Goal: Ask a question

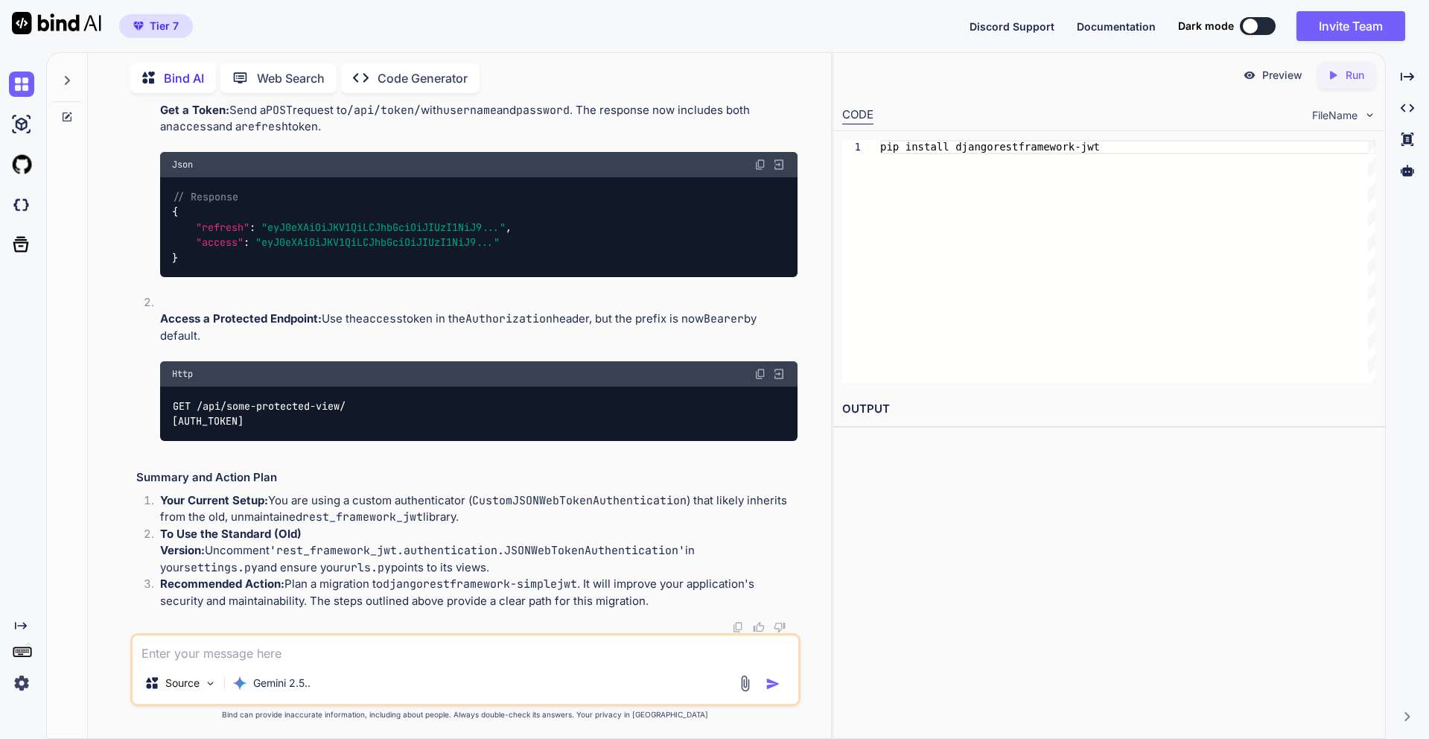
scroll to position [10522, 0]
click at [313, 652] on textarea at bounding box center [466, 648] width 666 height 27
paste textarea "djangorestframework-jwt"
click at [388, 648] on textarea "can we use djangorestframework-jwt" at bounding box center [466, 648] width 666 height 27
type textarea "can we use djangorestframework-jwt only instead of simple jwt for admin login"
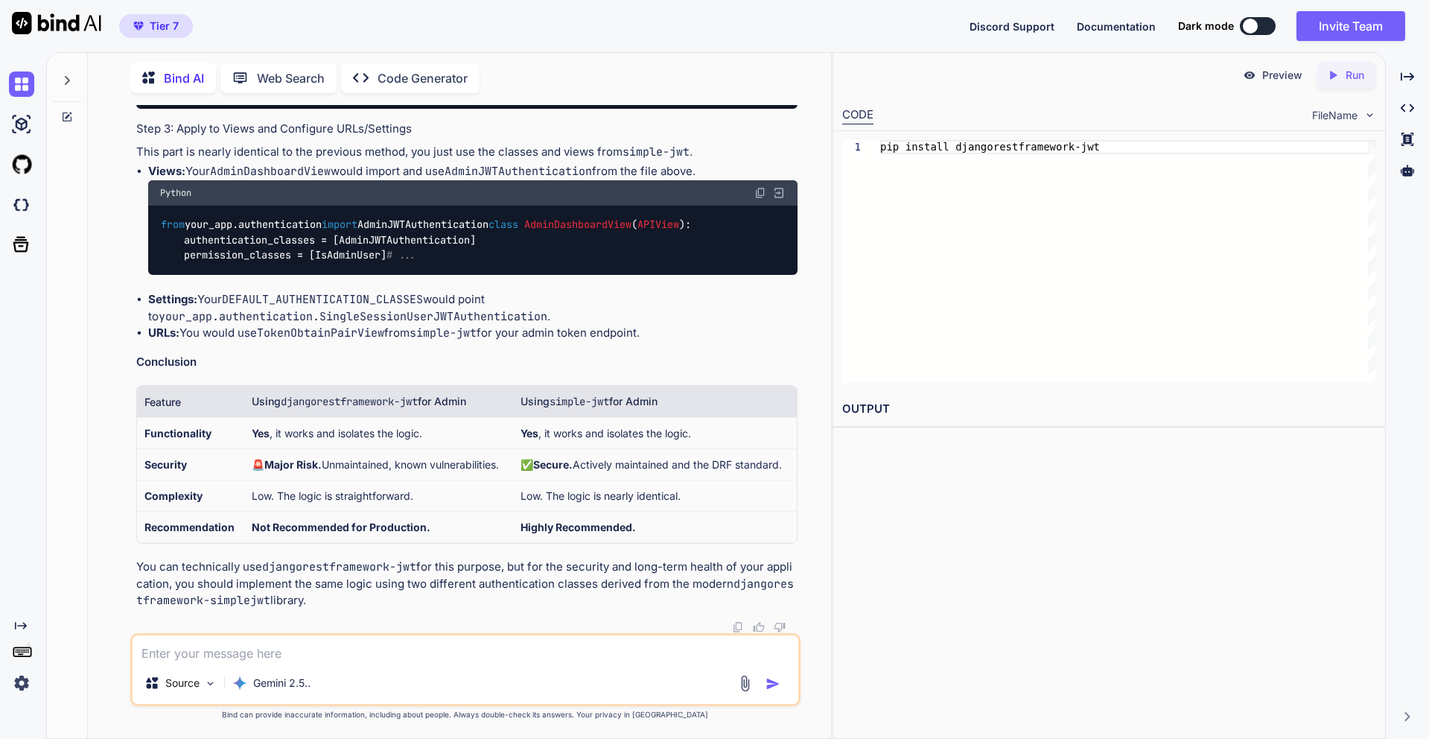
scroll to position [13633, 0]
click at [235, 659] on textarea at bounding box center [466, 648] width 666 height 27
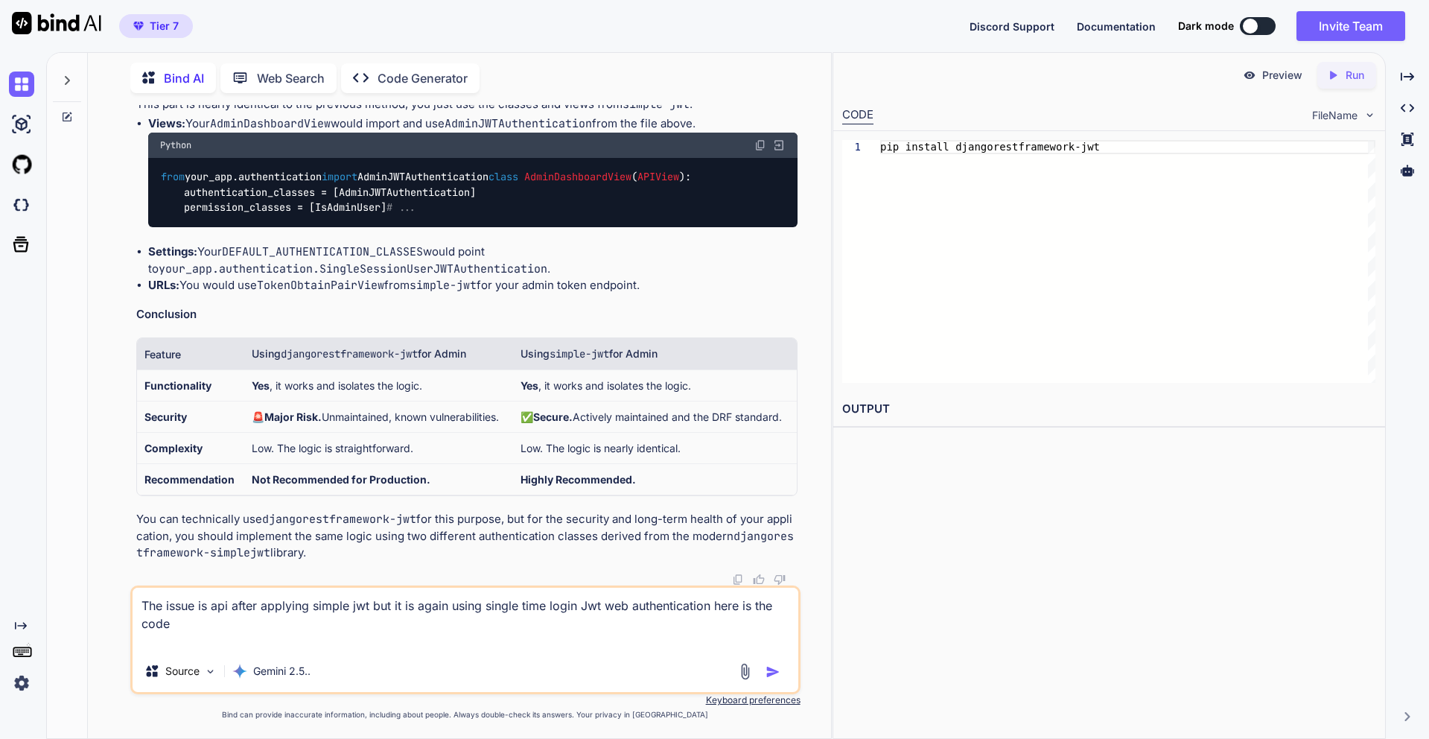
paste textarea "def _authenticate_employee(self, username, password, project): try: # Try to fi…"
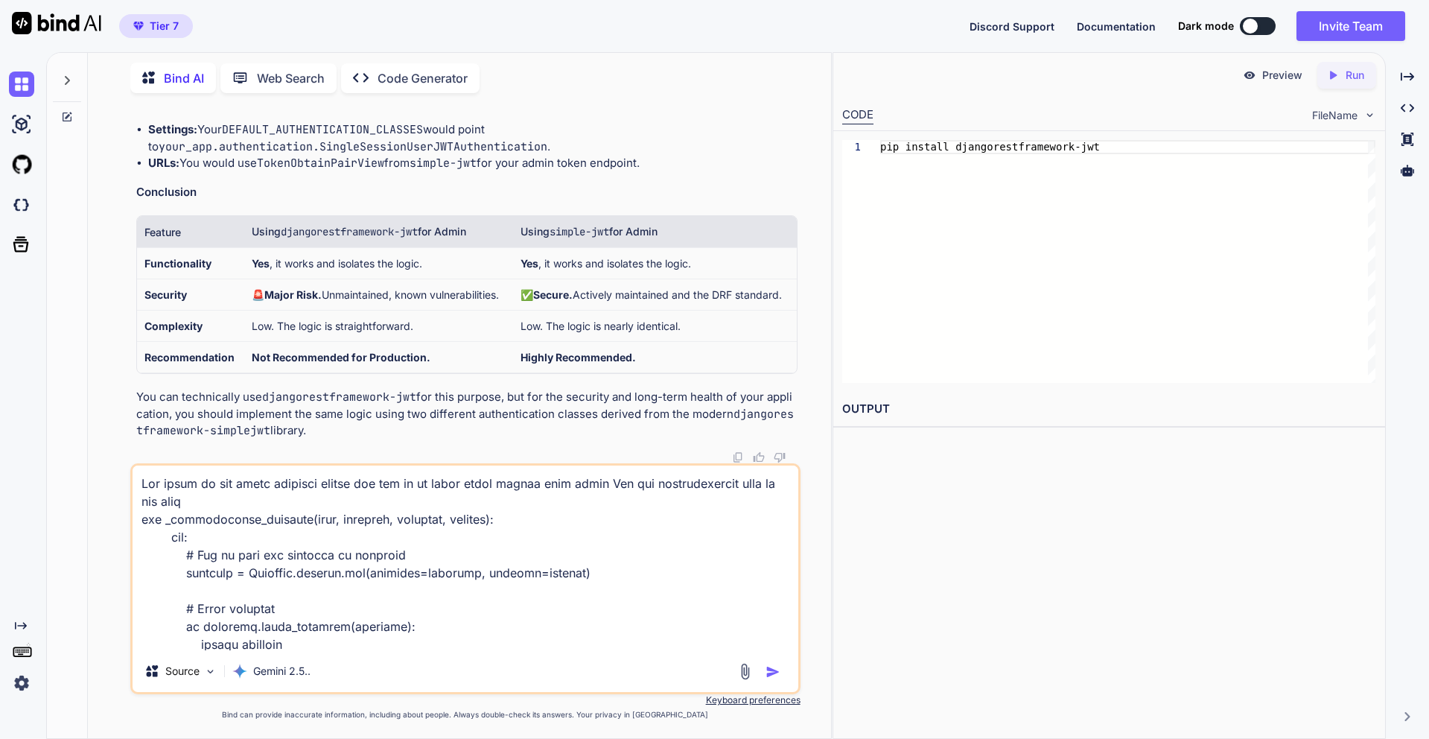
scroll to position [520, 0]
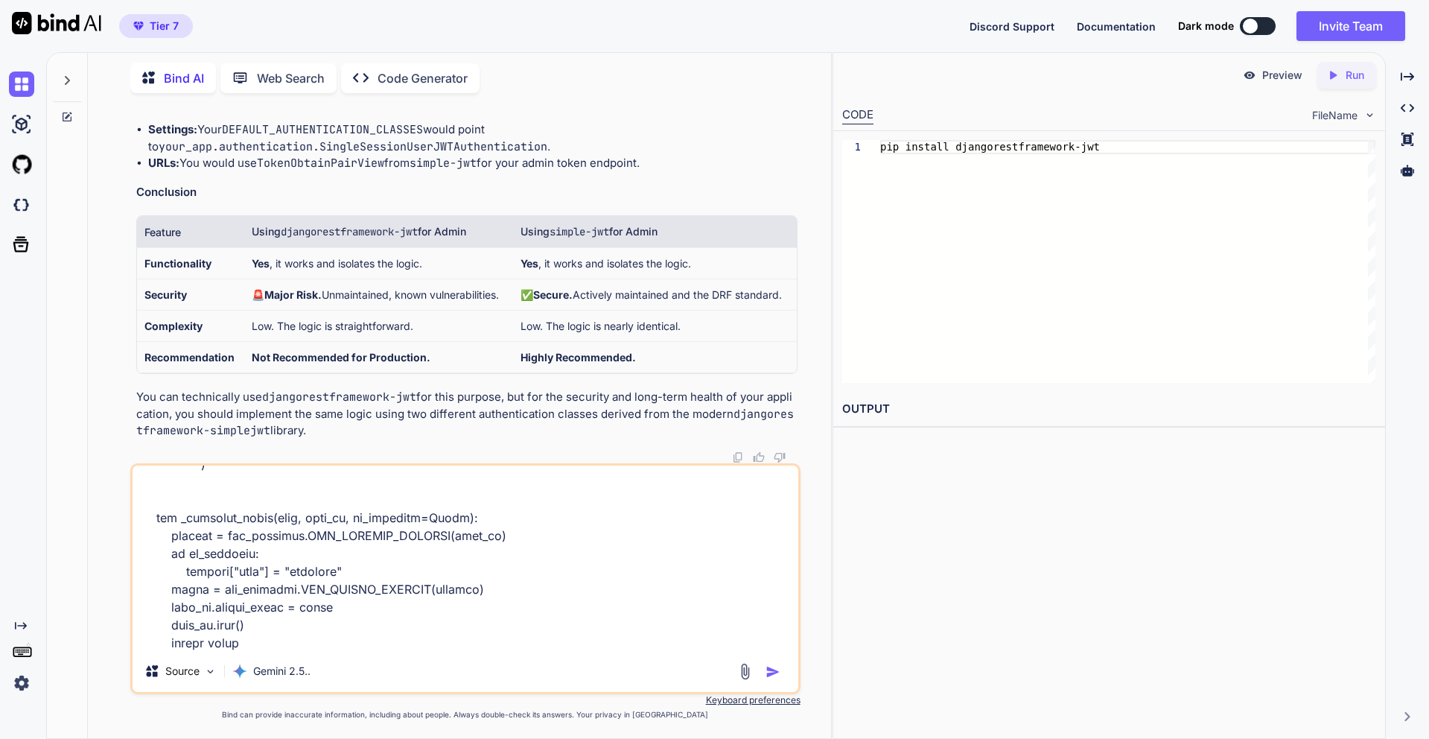
type textarea "The issue is api after applying simple jwt but it is again using single time lo…"
click at [773, 670] on img "button" at bounding box center [772, 671] width 15 height 15
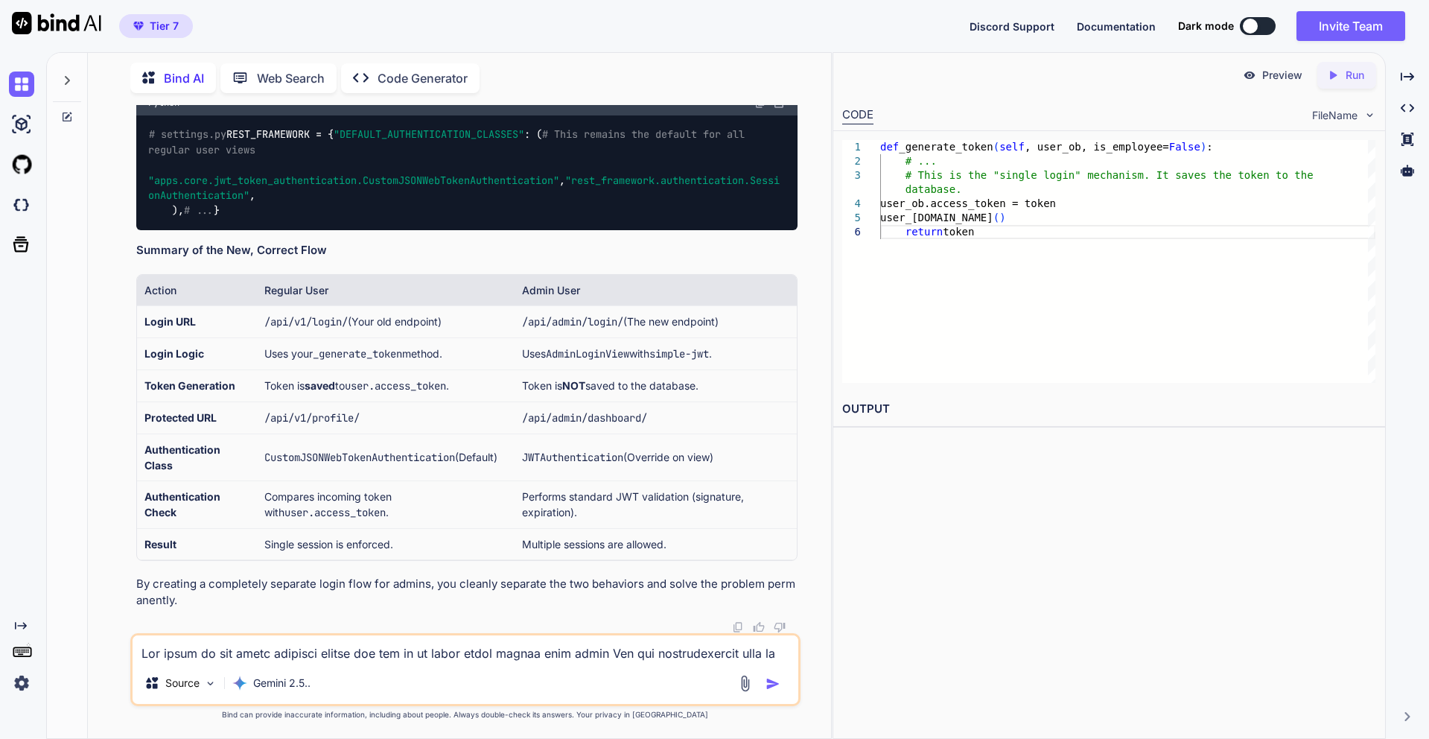
scroll to position [14835, 0]
drag, startPoint x: 152, startPoint y: 150, endPoint x: 602, endPoint y: 152, distance: 450.4
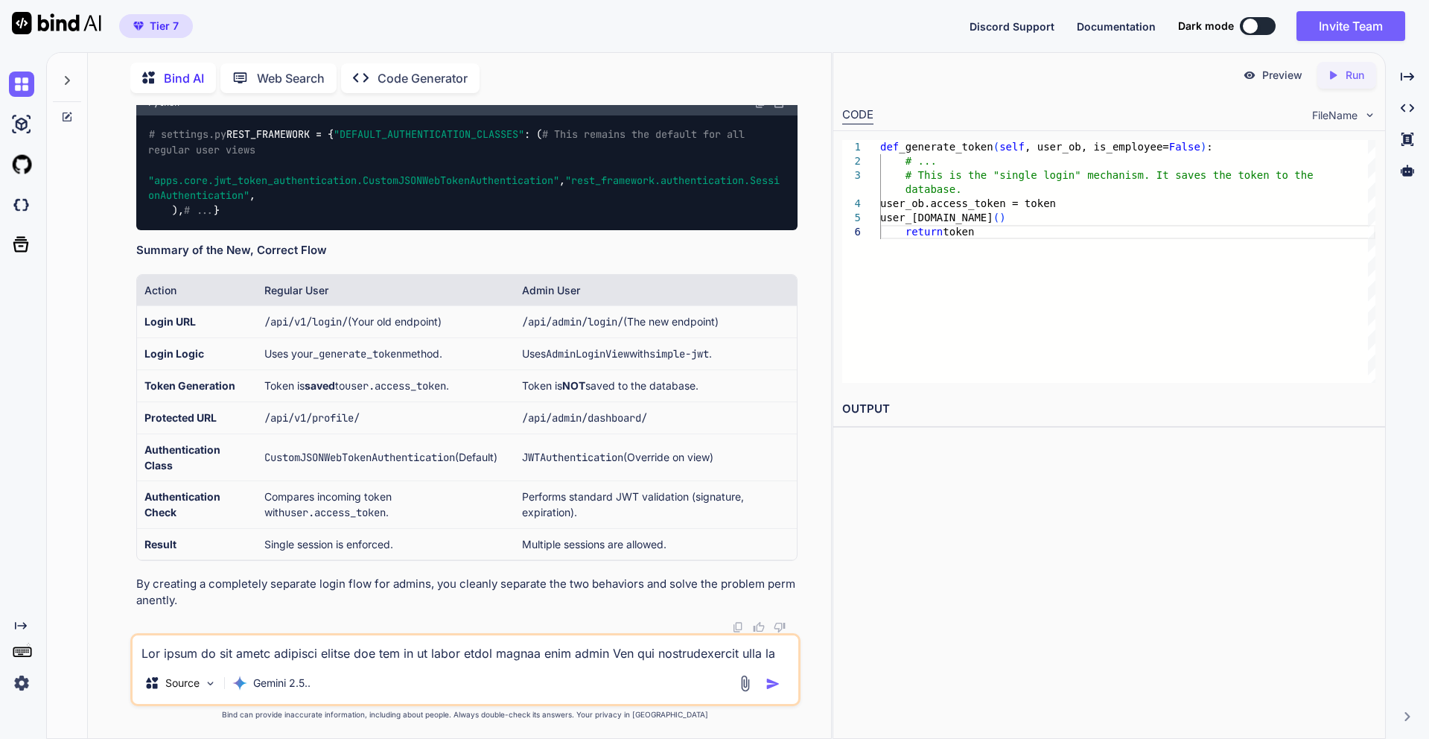
copy code "rom rest_framework_simplejwt.serializers import TokenObtainPairSerializer"
drag, startPoint x: 599, startPoint y: 147, endPoint x: 138, endPoint y: 144, distance: 460.9
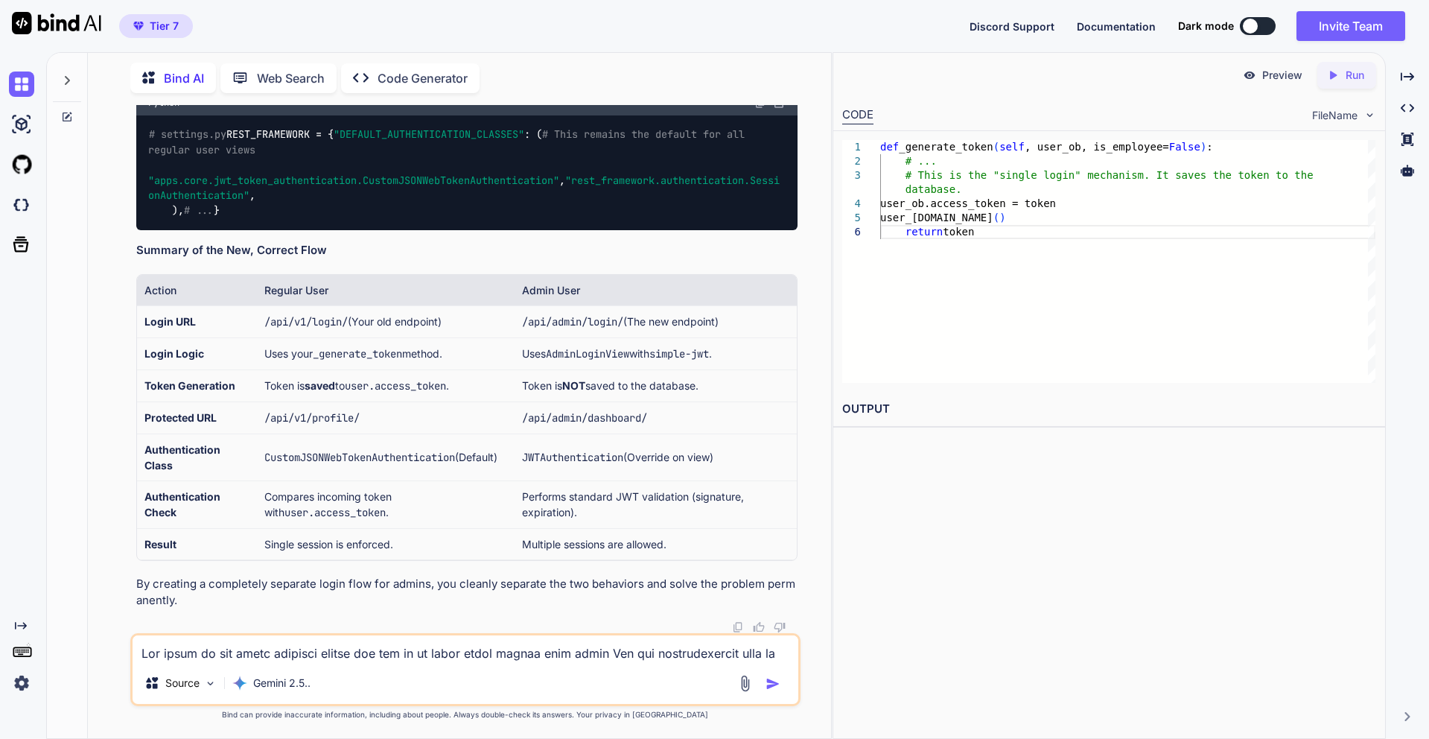
copy code "from rest_framework_simplejwt.serializers import TokenObtainPairSerializer"
drag, startPoint x: 245, startPoint y: 302, endPoint x: 407, endPoint y: 297, distance: 161.6
copy code "super ().get_token(user)"
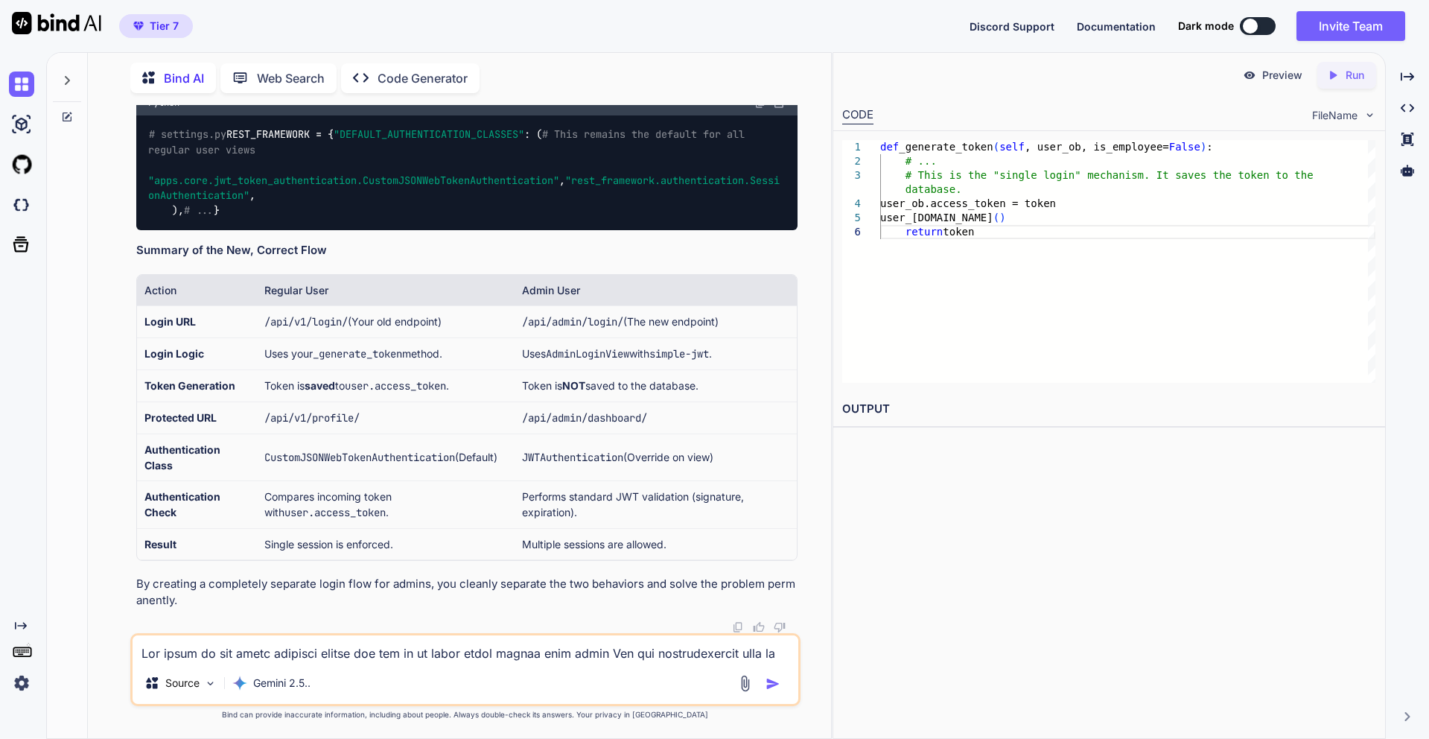
click at [232, 648] on textarea at bounding box center [466, 648] width 666 height 27
drag, startPoint x: 174, startPoint y: 404, endPoint x: 325, endPoint y: 406, distance: 150.4
copy code "rest_framework_simplejwt"
click at [451, 656] on textarea "How to get direct access token on" at bounding box center [466, 648] width 666 height 27
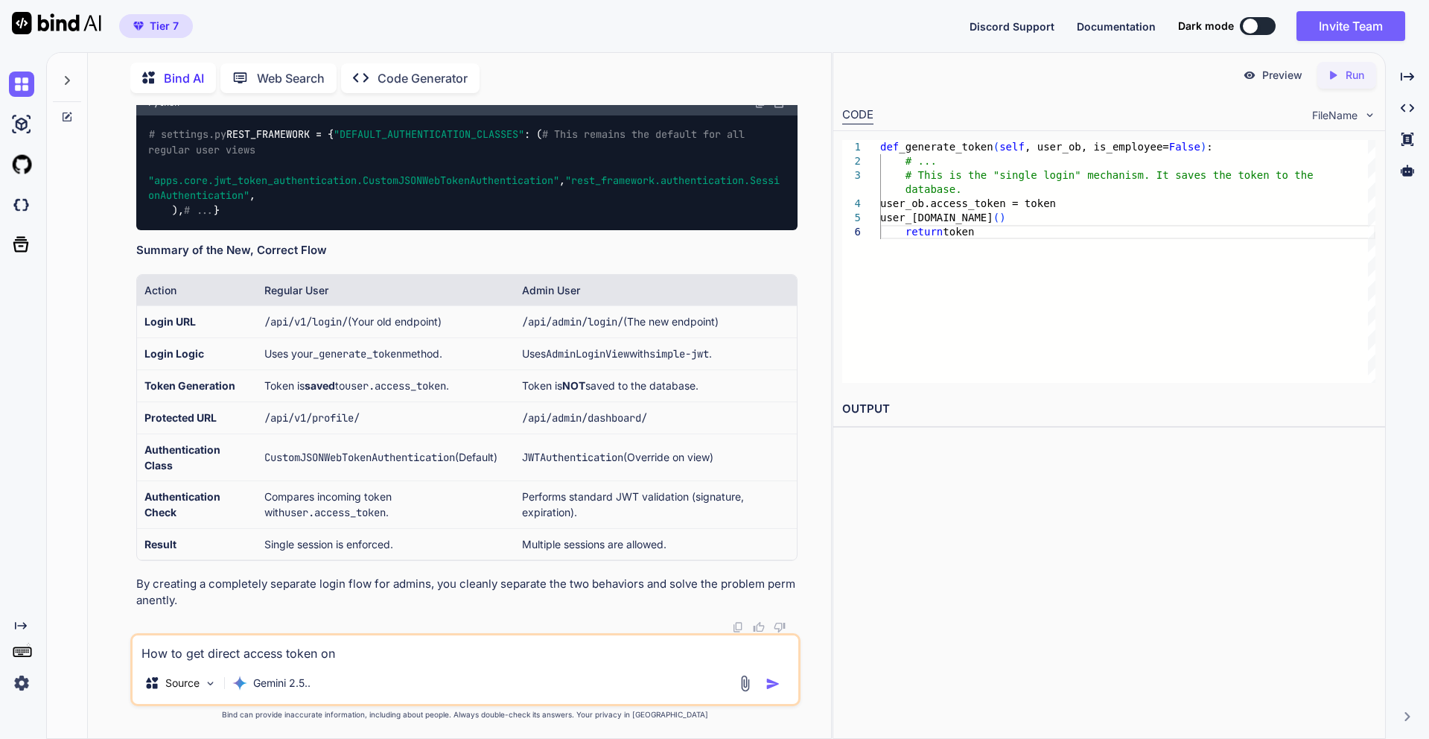
paste textarea "rest_framework_simplejwt"
type textarea "How to get direct access token on rest_framework_simplejwt"
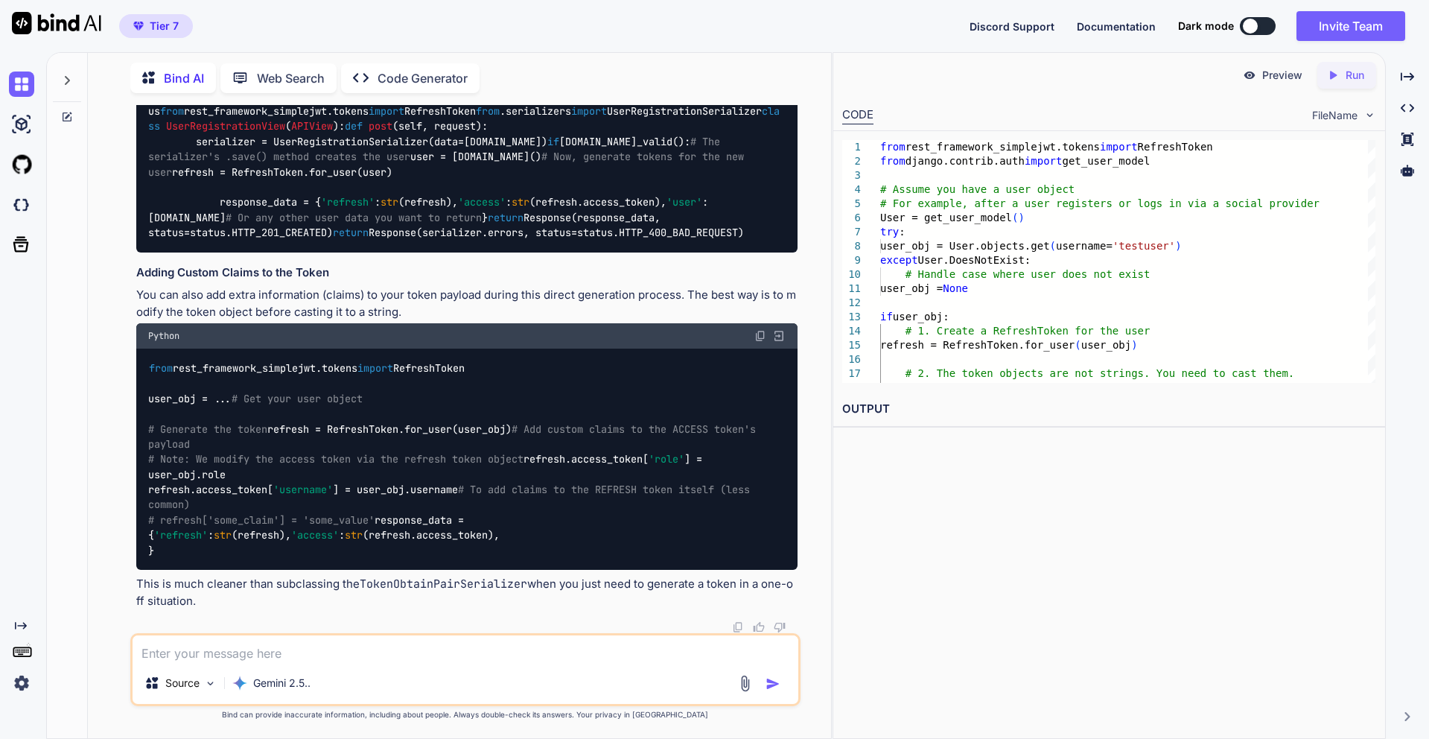
scroll to position [17337, 0]
drag, startPoint x: 149, startPoint y: 197, endPoint x: 509, endPoint y: 194, distance: 359.6
copy code "from rest_framework_simplejwt.tokens import RefreshToken"
drag, startPoint x: 172, startPoint y: 407, endPoint x: 438, endPoint y: 404, distance: 265.8
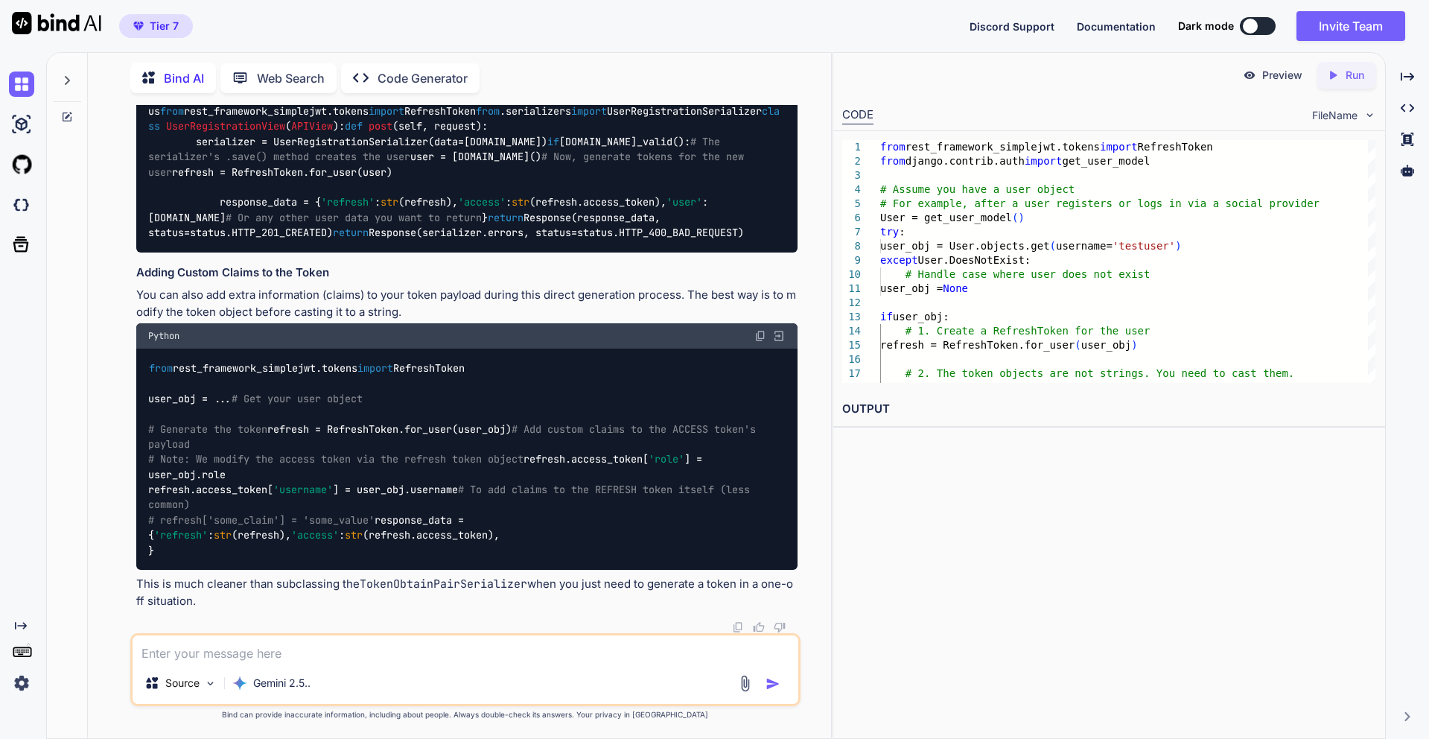
copy code "refresh = RefreshToken.for_user(user_obj)"
drag, startPoint x: 290, startPoint y: 471, endPoint x: 456, endPoint y: 469, distance: 166.8
copy code "str (refresh.access_token)"
